Goal: Task Accomplishment & Management: Use online tool/utility

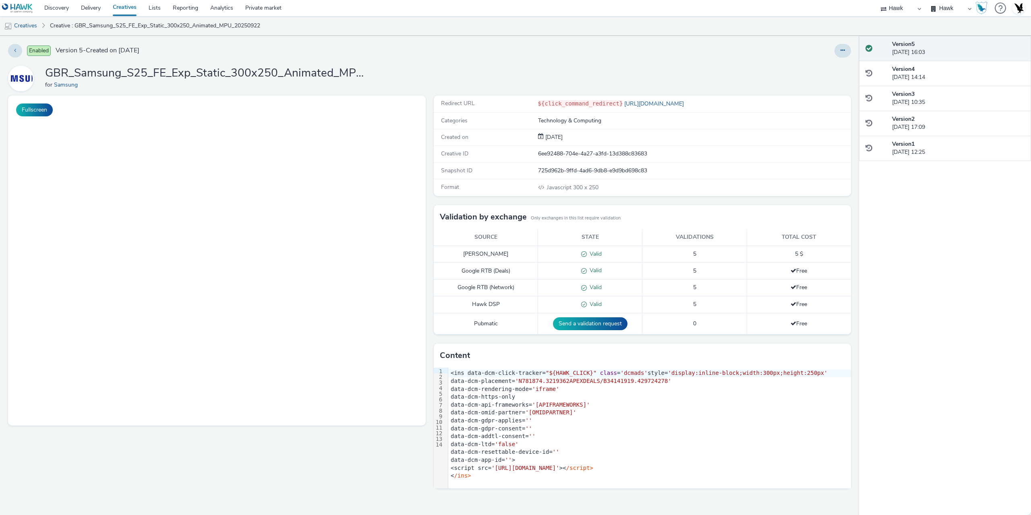
select select "11a7df10-284f-415c-b52a-427acf4c31ae"
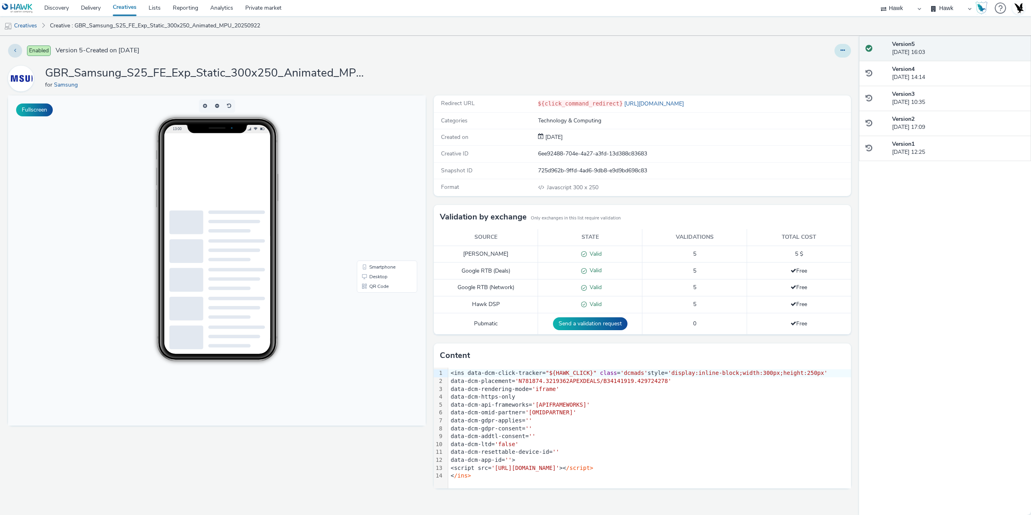
click at [847, 56] on button at bounding box center [842, 51] width 17 height 14
click at [805, 72] on link "Edit" at bounding box center [821, 67] width 60 height 16
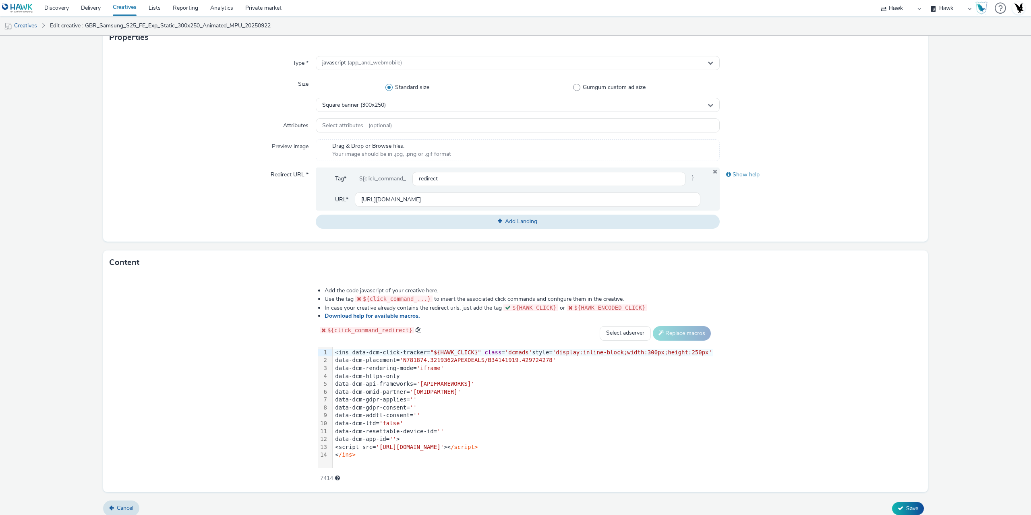
scroll to position [202, 0]
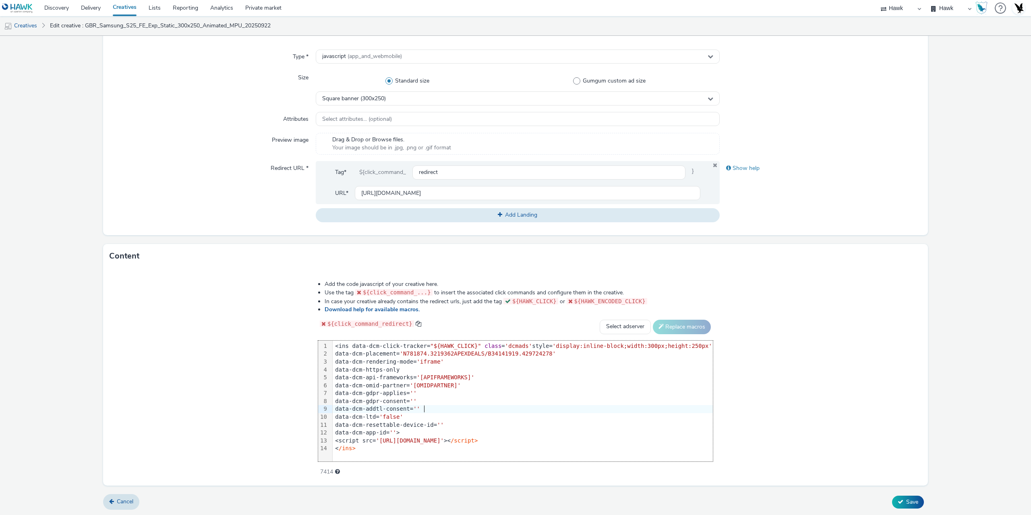
click at [458, 405] on div "data-dcm-addtl-consent= ''" at bounding box center [523, 409] width 380 height 8
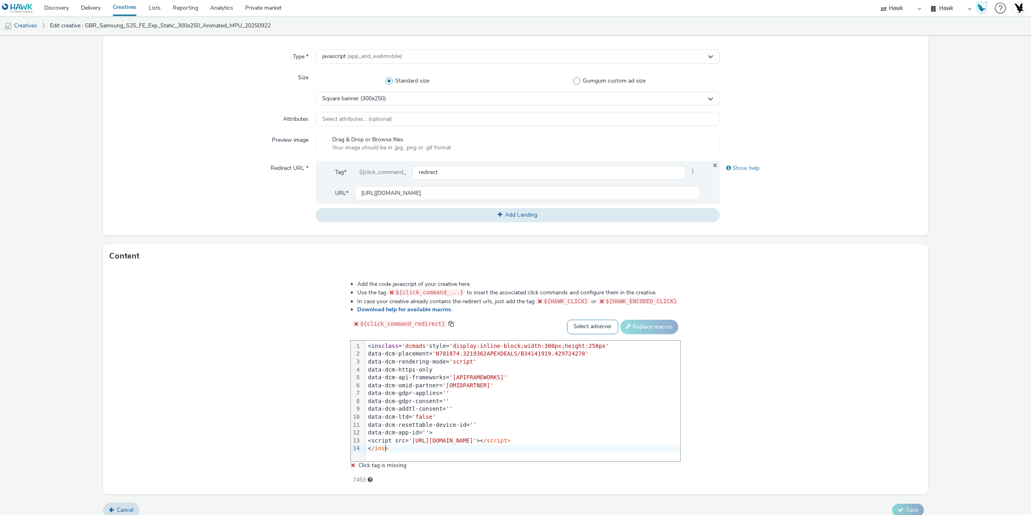
click at [592, 327] on select "Select adserver Sizmek DCM Adform Sting" at bounding box center [592, 327] width 51 height 14
select select "dcm"
click at [567, 320] on select "Select adserver Sizmek DCM Adform Sting" at bounding box center [592, 327] width 51 height 14
click at [636, 328] on button "Replace macros" at bounding box center [649, 327] width 58 height 14
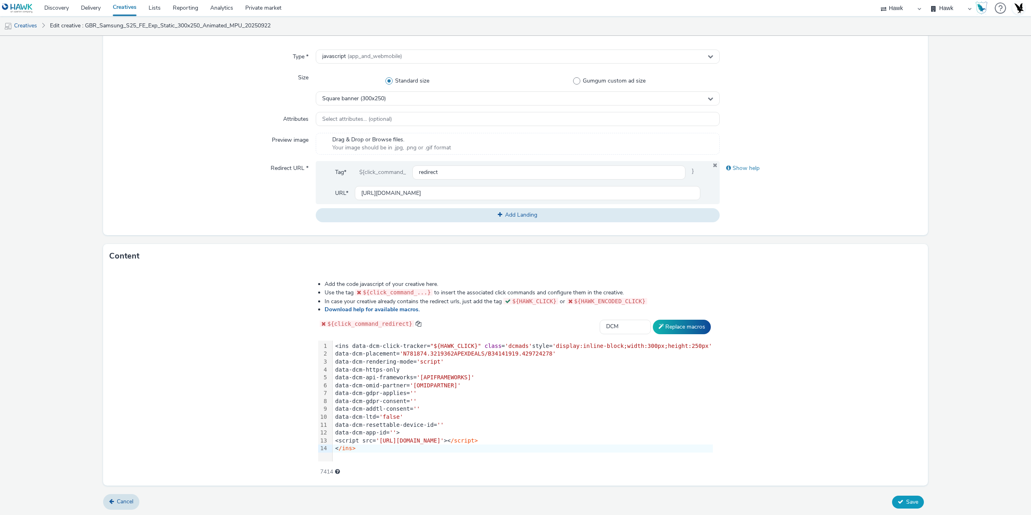
click at [906, 503] on span "Save" at bounding box center [912, 502] width 12 height 8
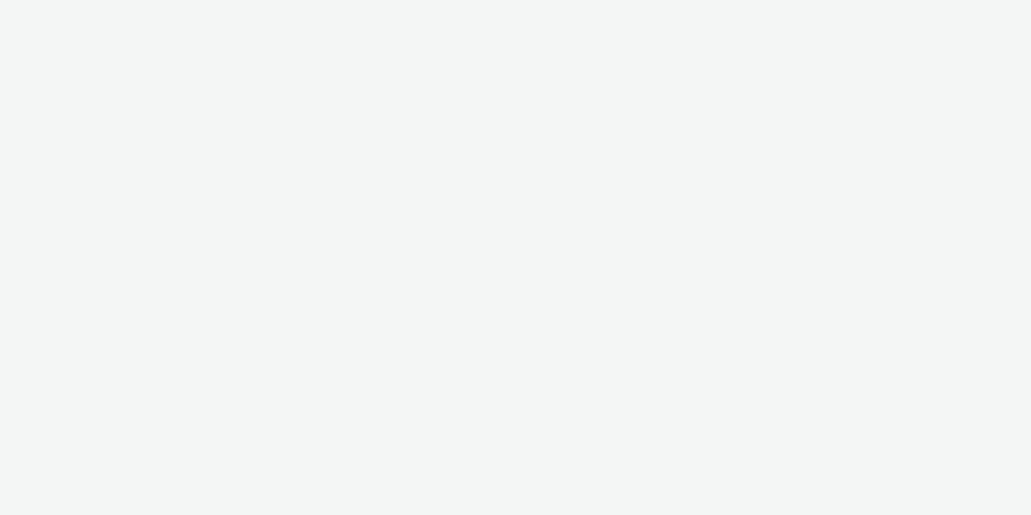
select select "11a7df10-284f-415c-b52a-427acf4c31ae"
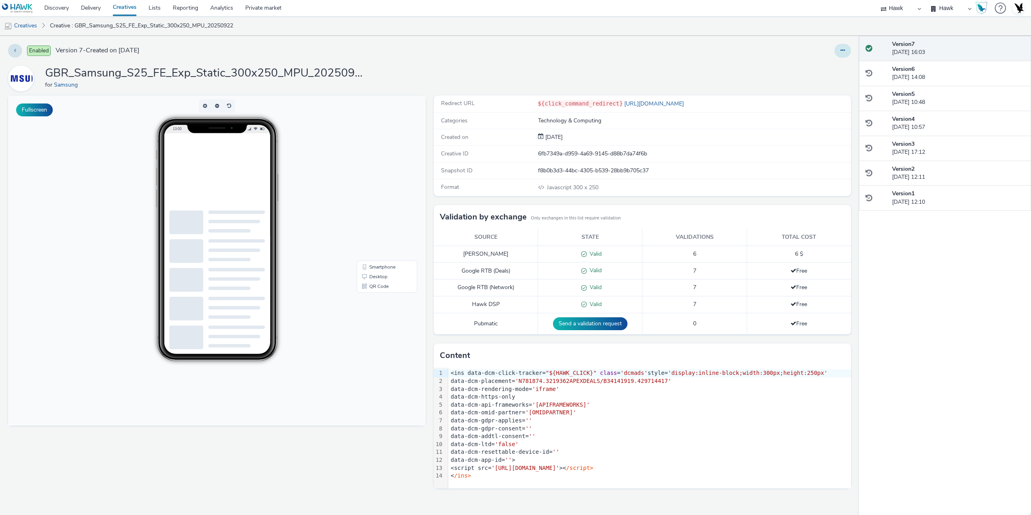
click at [836, 46] on button at bounding box center [842, 51] width 17 height 14
drag, startPoint x: 817, startPoint y: 68, endPoint x: 586, endPoint y: 41, distance: 231.9
click at [814, 68] on link "Edit" at bounding box center [821, 67] width 60 height 16
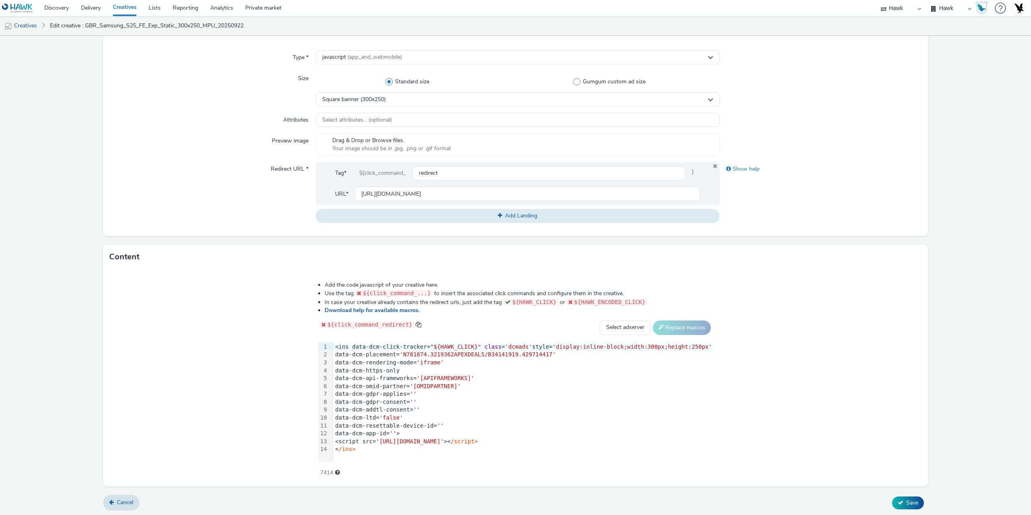
scroll to position [202, 0]
click at [451, 374] on div "data-dcm-api-frameworks= '[APIFRAMEWORKS]'" at bounding box center [523, 378] width 380 height 8
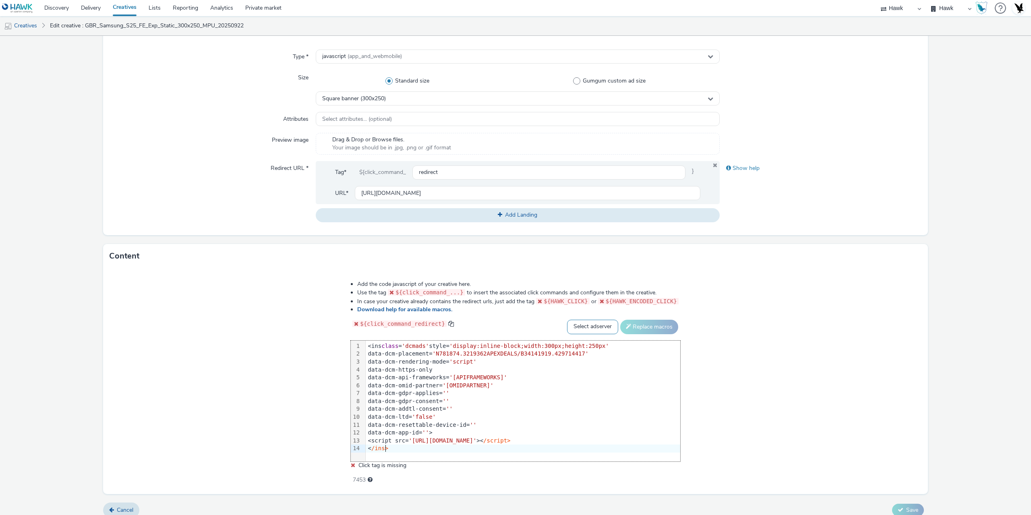
click at [583, 322] on select "Select adserver Sizmek DCM Adform Sting" at bounding box center [592, 327] width 51 height 14
select select "dcm"
click at [567, 320] on select "Select adserver Sizmek DCM Adform Sting" at bounding box center [592, 327] width 51 height 14
click at [639, 329] on button "Replace macros" at bounding box center [649, 327] width 58 height 14
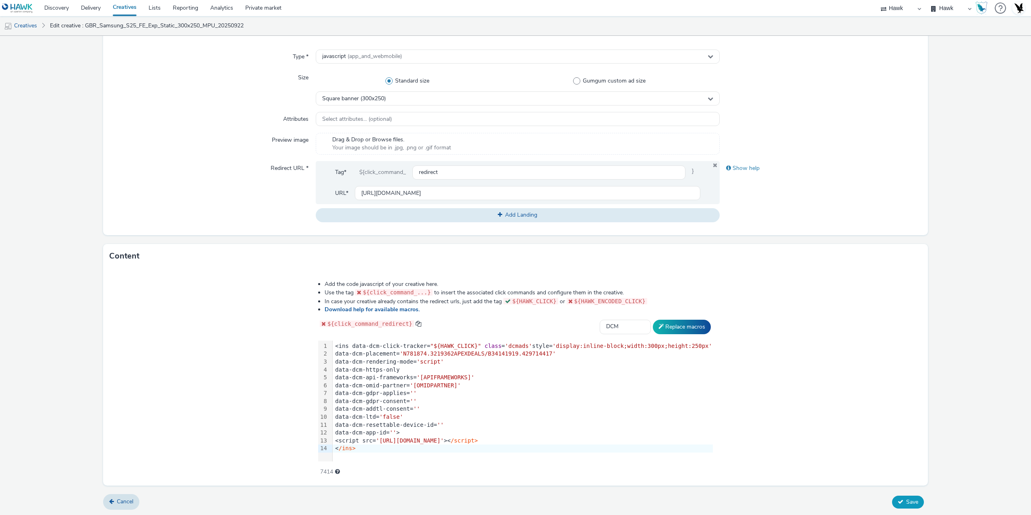
click at [906, 500] on span "Save" at bounding box center [912, 502] width 12 height 8
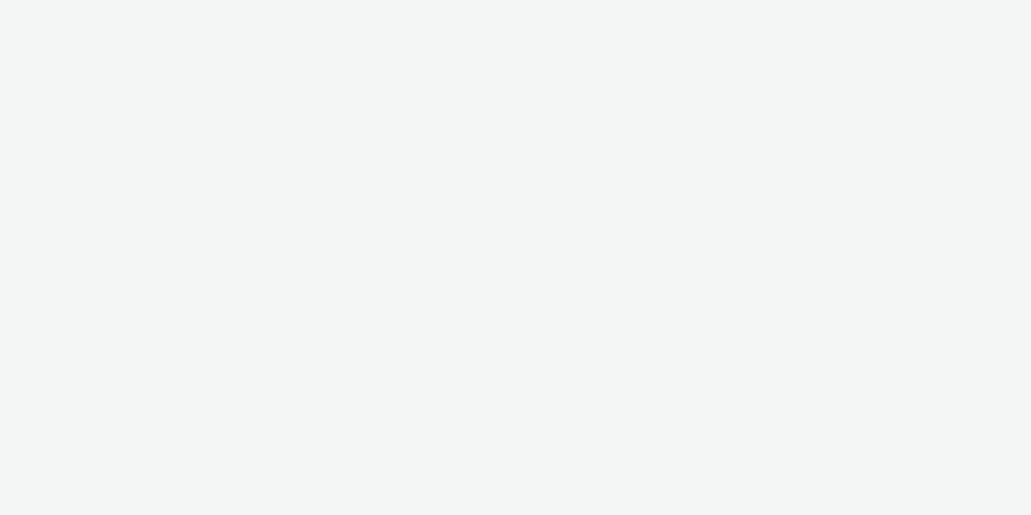
select select "11a7df10-284f-415c-b52a-427acf4c31ae"
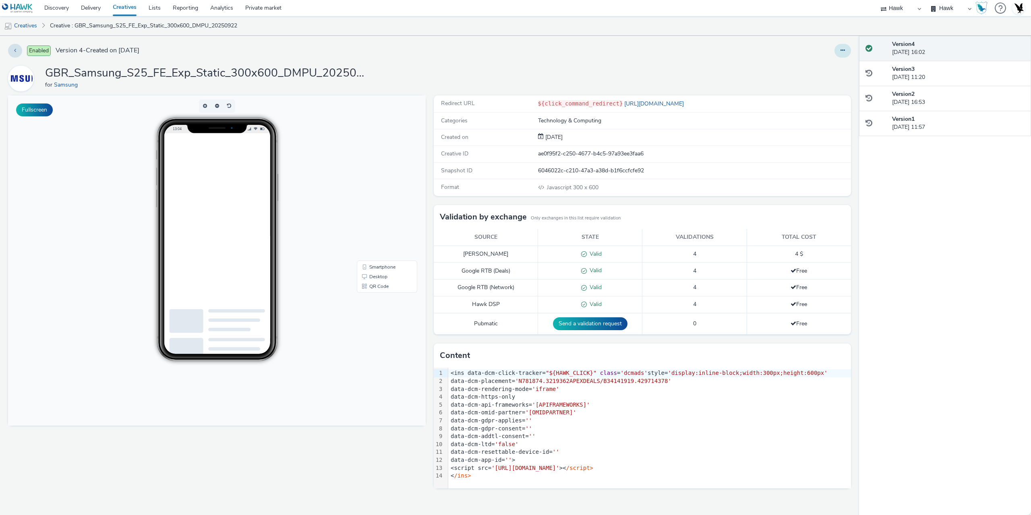
click at [843, 50] on icon at bounding box center [843, 51] width 4 height 6
click at [804, 68] on link "Edit" at bounding box center [821, 67] width 60 height 16
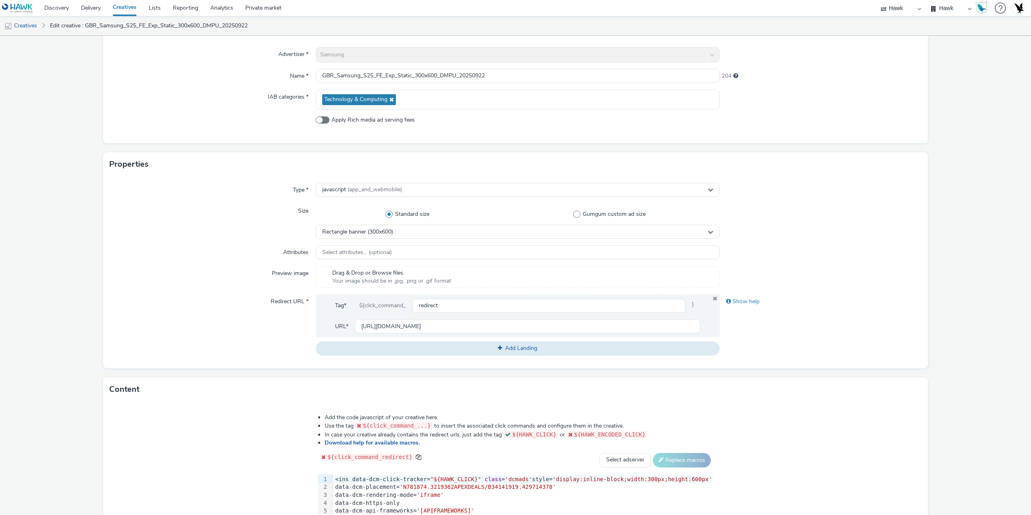
scroll to position [202, 0]
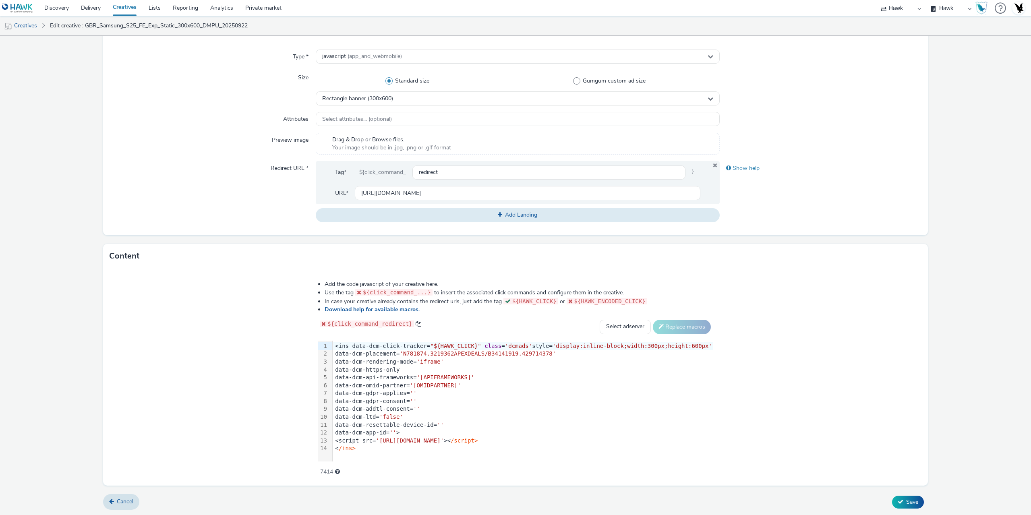
click at [421, 424] on div "data-dcm-resettable-device-id= ''" at bounding box center [523, 425] width 380 height 8
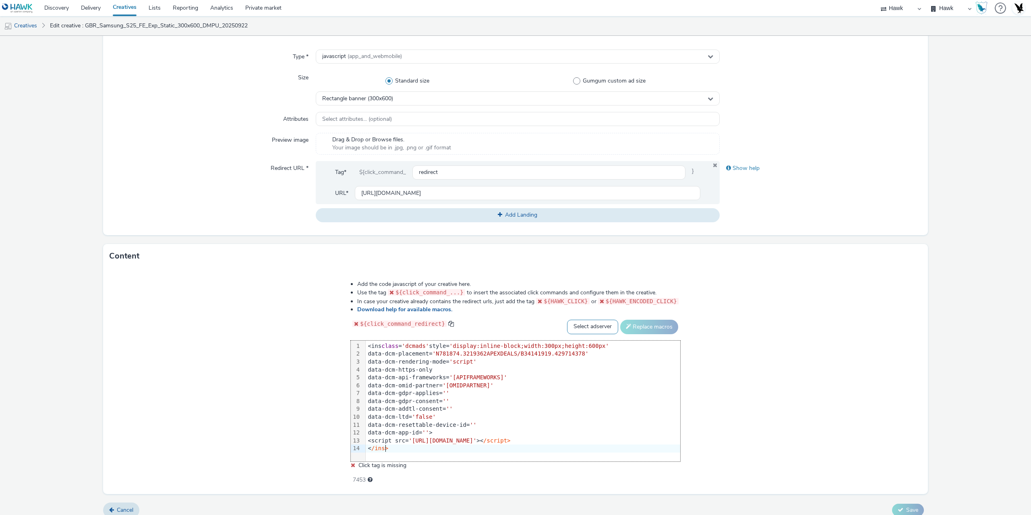
click at [588, 320] on select "Select adserver Sizmek DCM Adform Sting" at bounding box center [592, 327] width 51 height 14
select select "dcm"
click at [567, 320] on select "Select adserver Sizmek DCM Adform Sting" at bounding box center [592, 327] width 51 height 14
click at [635, 326] on button "Replace macros" at bounding box center [649, 327] width 58 height 14
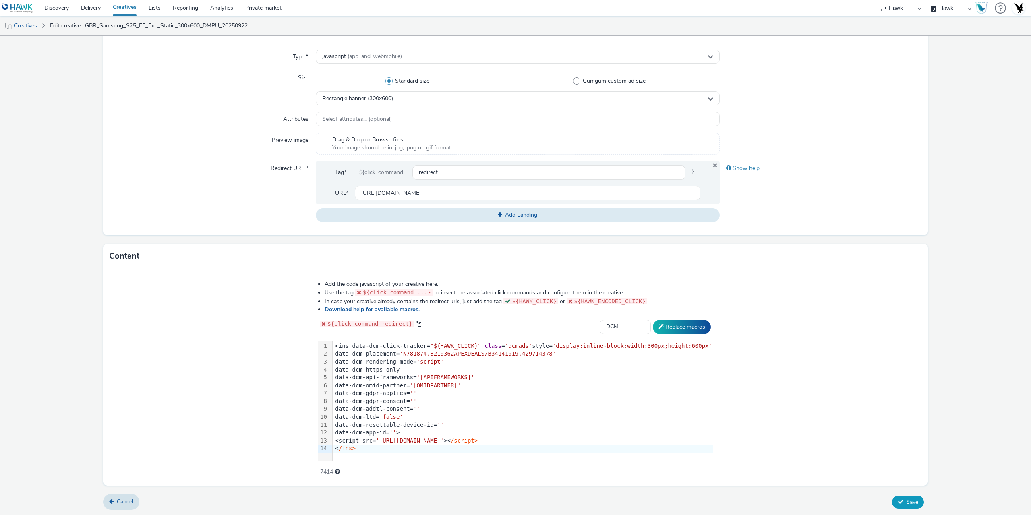
click at [906, 501] on span "Save" at bounding box center [912, 502] width 12 height 8
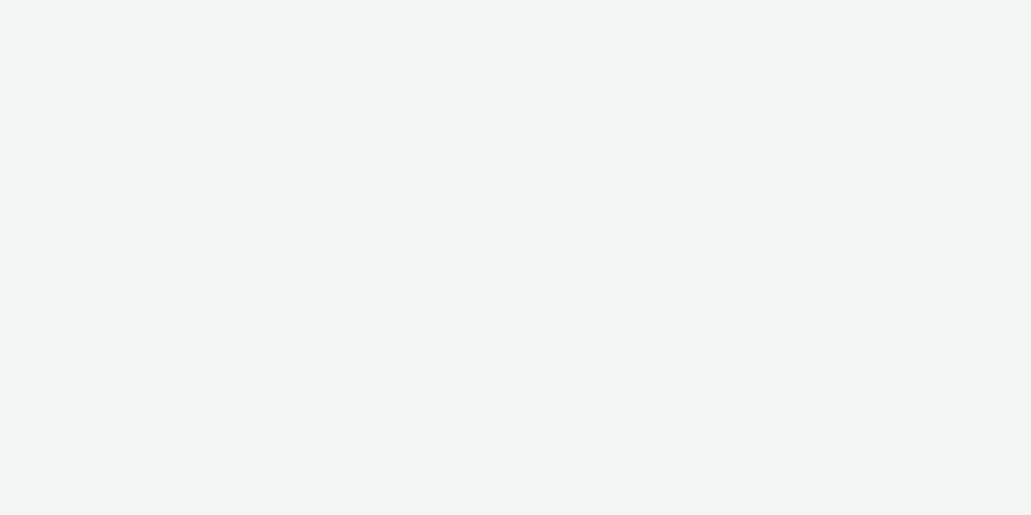
select select "11a7df10-284f-415c-b52a-427acf4c31ae"
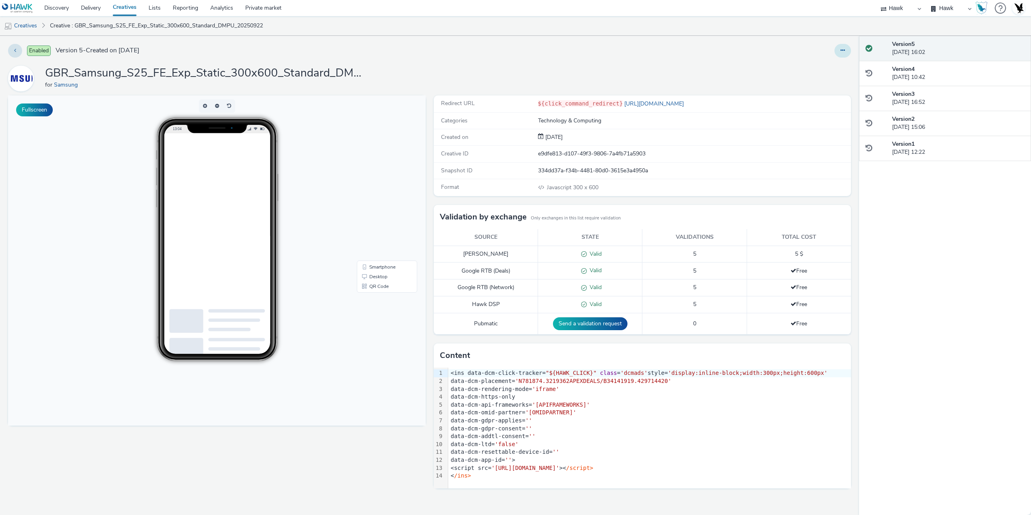
click at [843, 46] on button at bounding box center [842, 51] width 17 height 14
click at [826, 66] on link "Edit" at bounding box center [821, 67] width 60 height 16
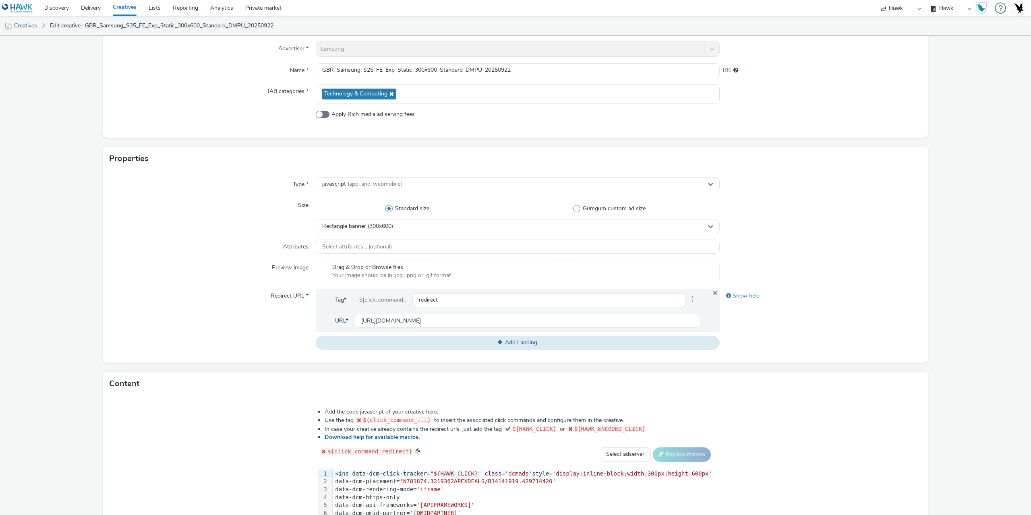
scroll to position [202, 0]
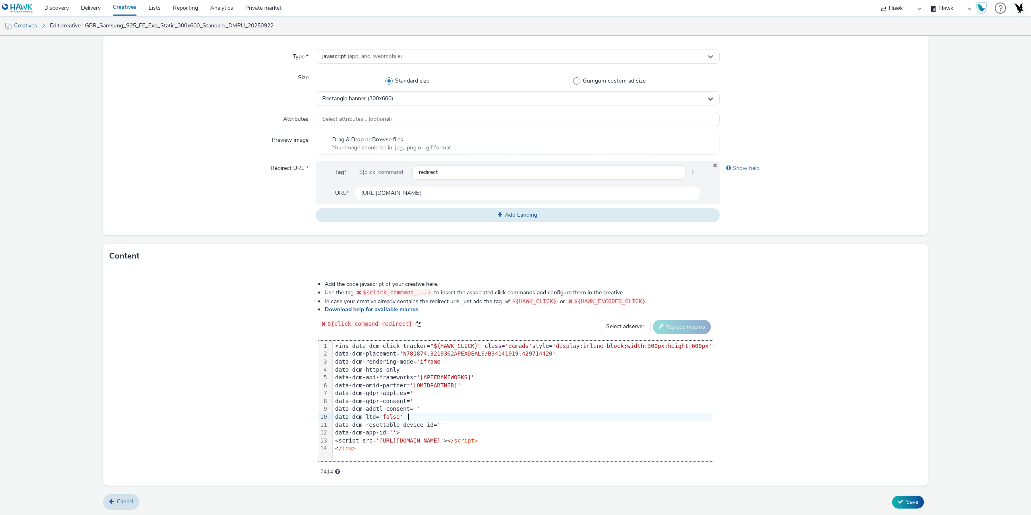
click at [403, 414] on span "'false'" at bounding box center [391, 417] width 24 height 6
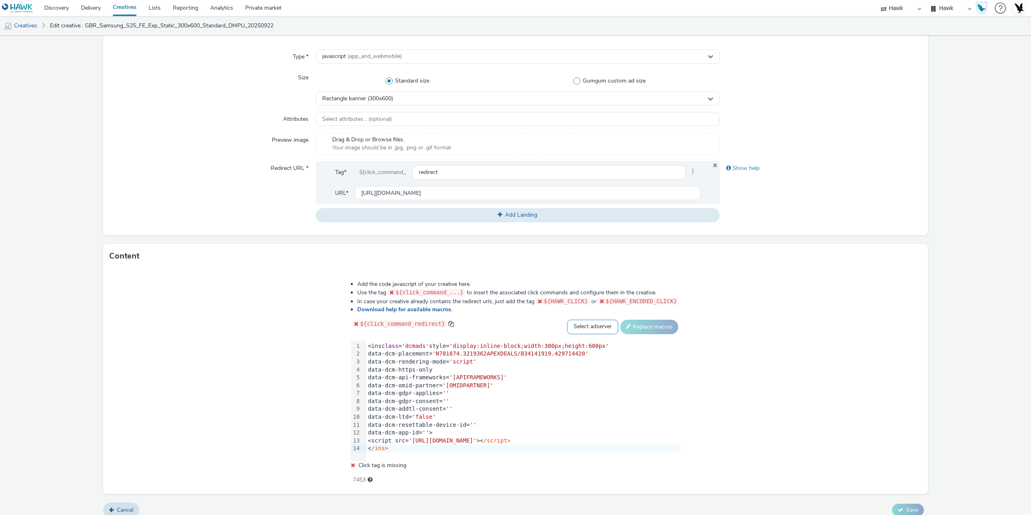
click at [576, 321] on select "Select adserver Sizmek DCM Adform Sting" at bounding box center [592, 327] width 51 height 14
select select "dcm"
click at [567, 320] on select "Select adserver Sizmek DCM Adform Sting" at bounding box center [592, 327] width 51 height 14
click at [645, 325] on button "Replace macros" at bounding box center [649, 327] width 58 height 14
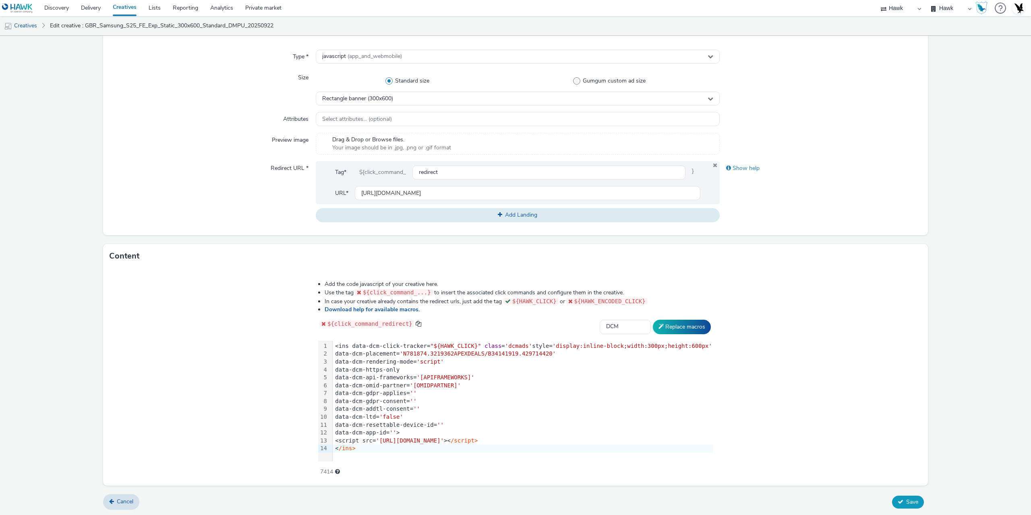
click at [906, 501] on span "Save" at bounding box center [912, 502] width 12 height 8
